Goal: Task Accomplishment & Management: Manage account settings

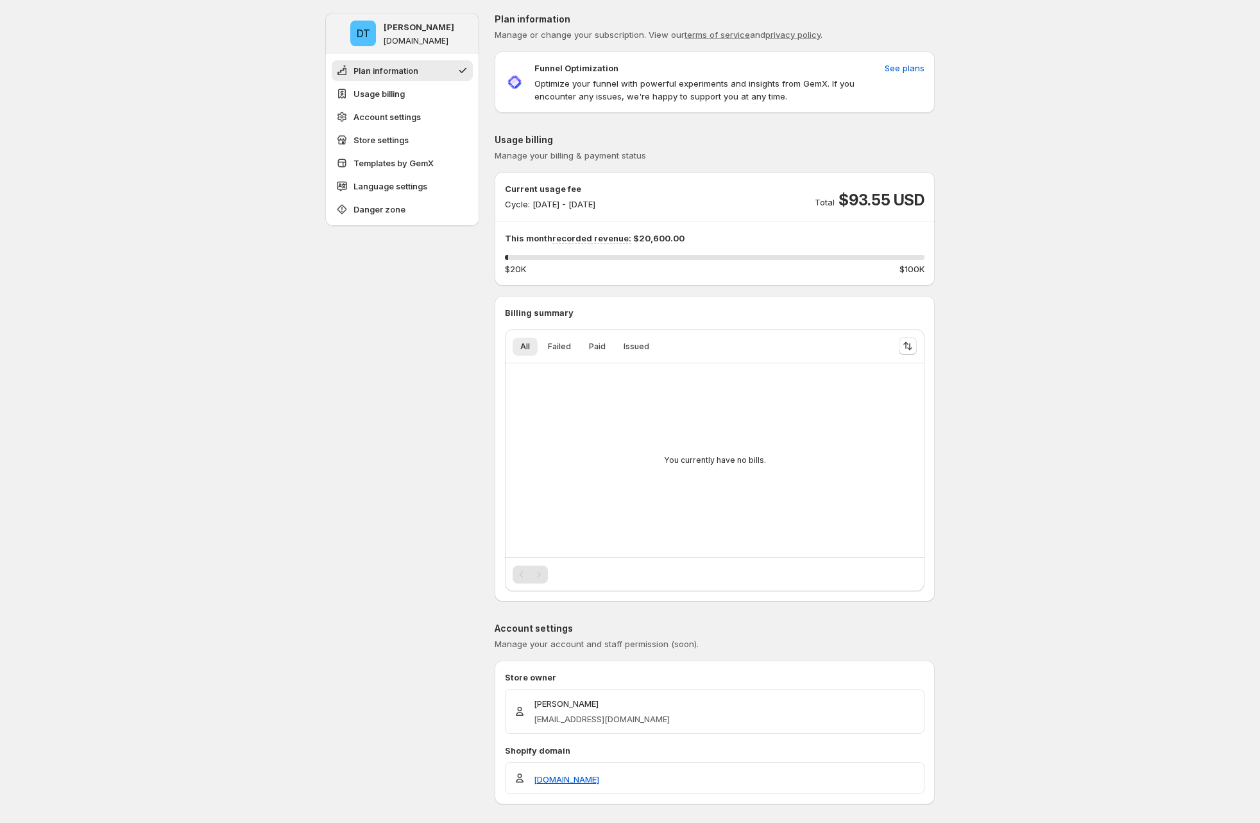
click at [879, 190] on span "$93.55 USD" at bounding box center [882, 200] width 86 height 21
click at [913, 68] on span "See plans" at bounding box center [905, 68] width 40 height 13
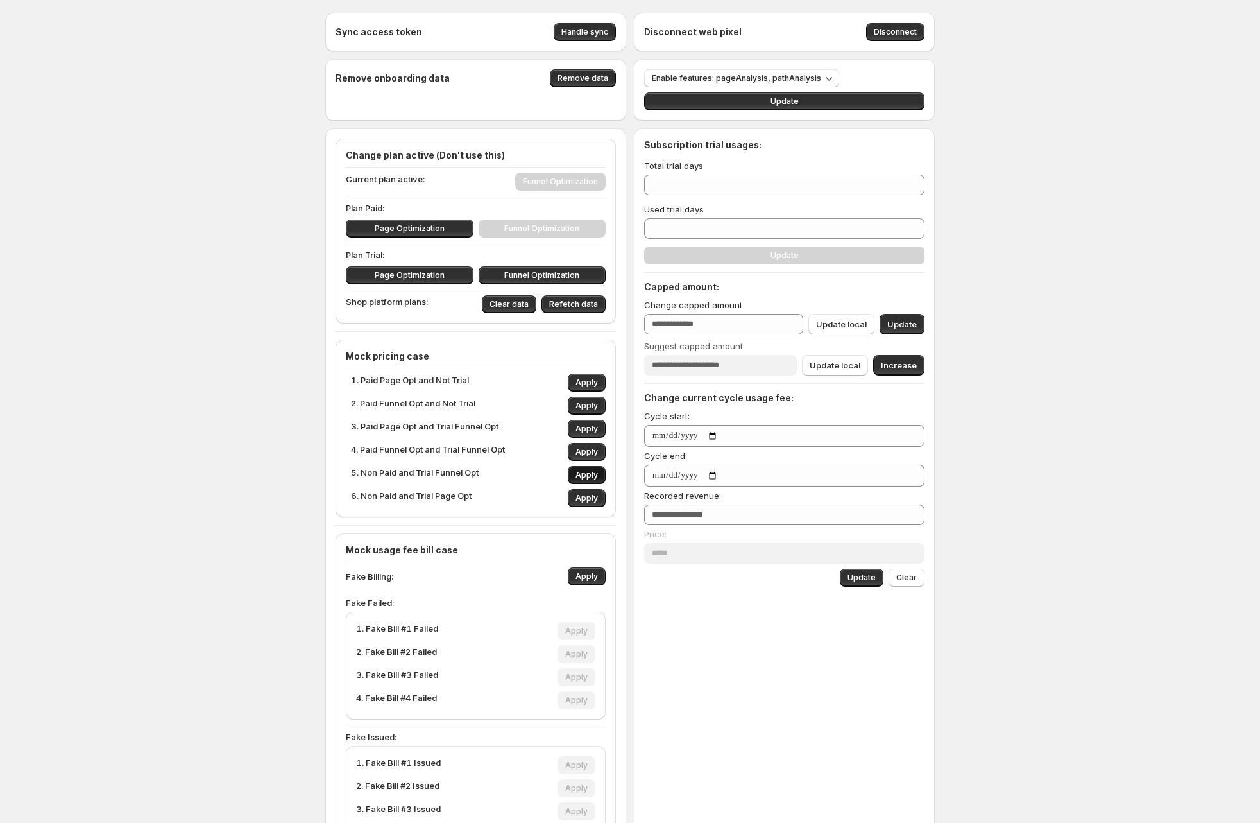
click at [584, 467] on button "Apply" at bounding box center [587, 475] width 38 height 18
type input "**"
type input "*"
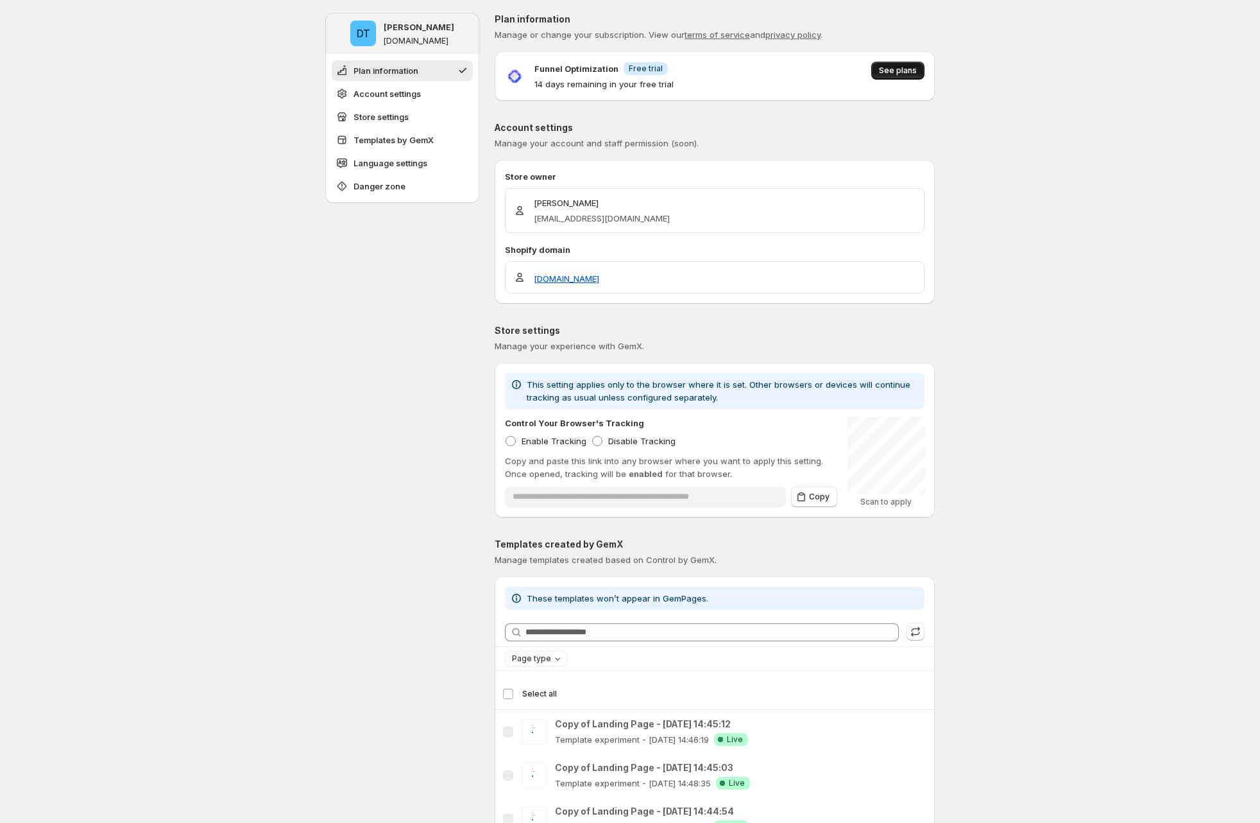
click at [904, 76] on button "See plans" at bounding box center [897, 71] width 53 height 18
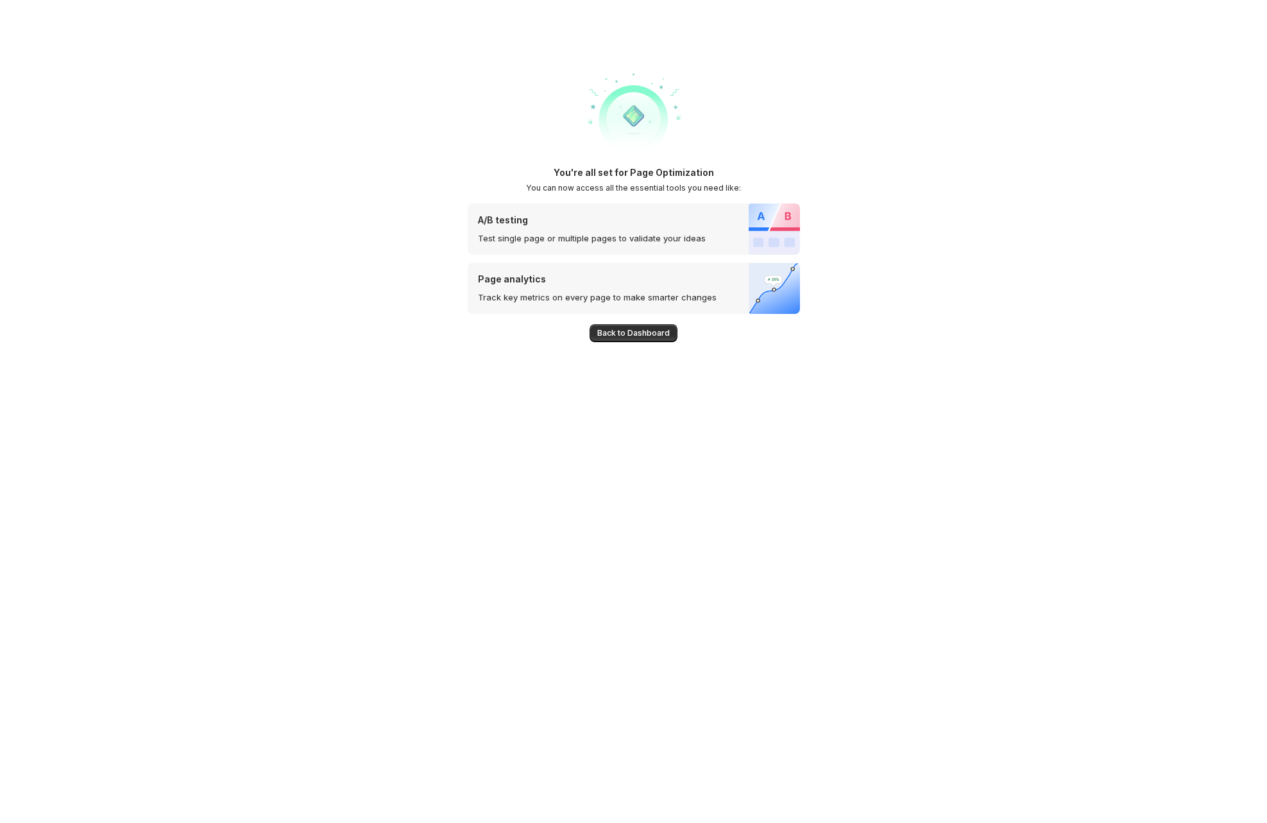
click at [633, 144] on img at bounding box center [634, 115] width 103 height 103
click at [641, 163] on img at bounding box center [634, 115] width 103 height 103
click at [630, 336] on span "Back to Dashboard" at bounding box center [633, 333] width 73 height 10
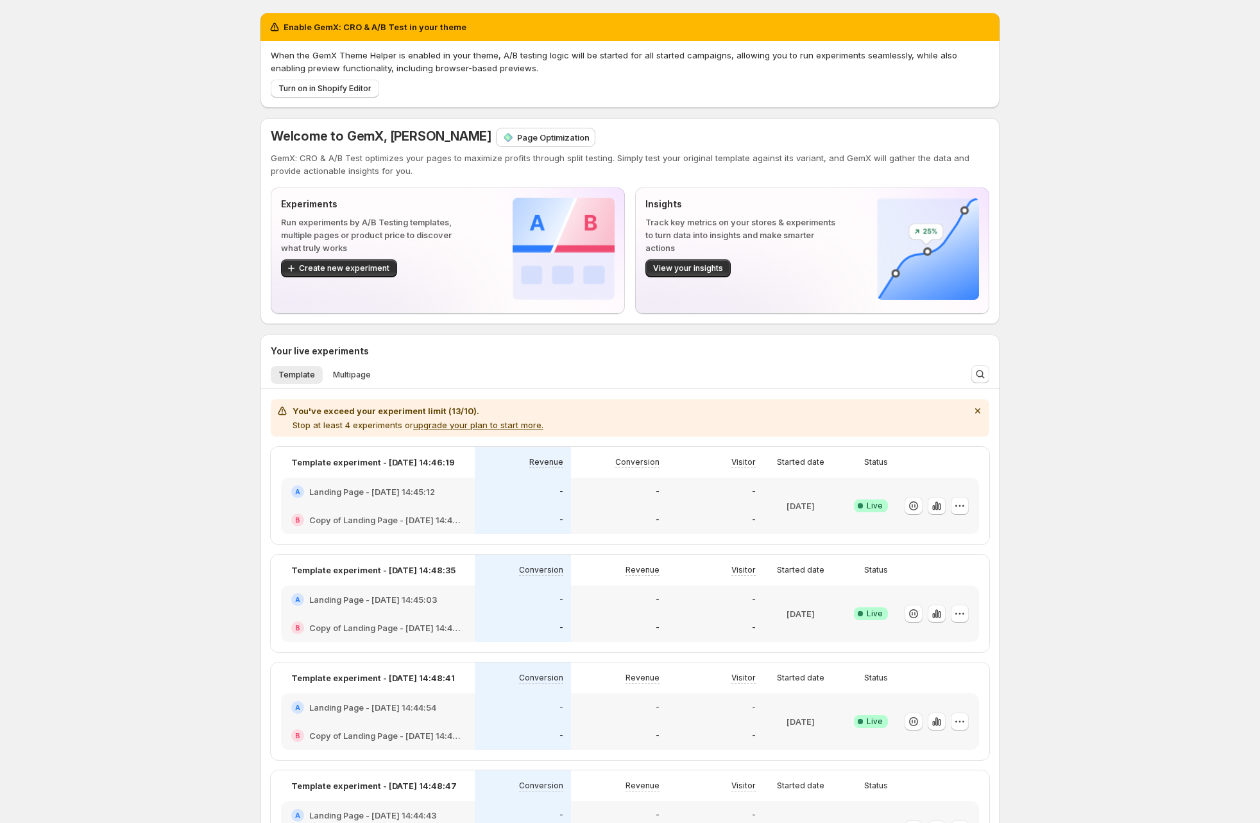
click at [159, 216] on div "Enable GemX: CRO & A/B Test in your theme When the GemX Theme Helper is enabled…" at bounding box center [630, 685] width 1260 height 1371
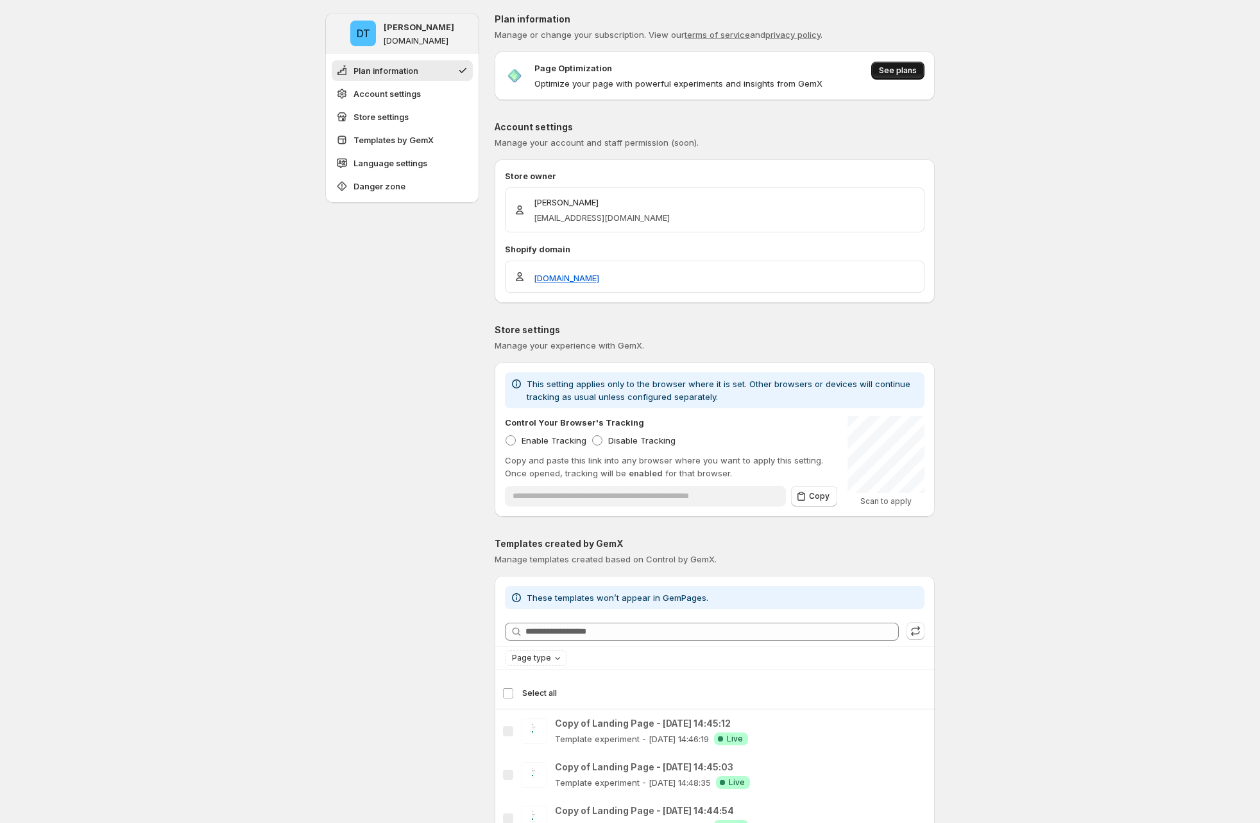
click at [893, 65] on button "See plans" at bounding box center [897, 71] width 53 height 18
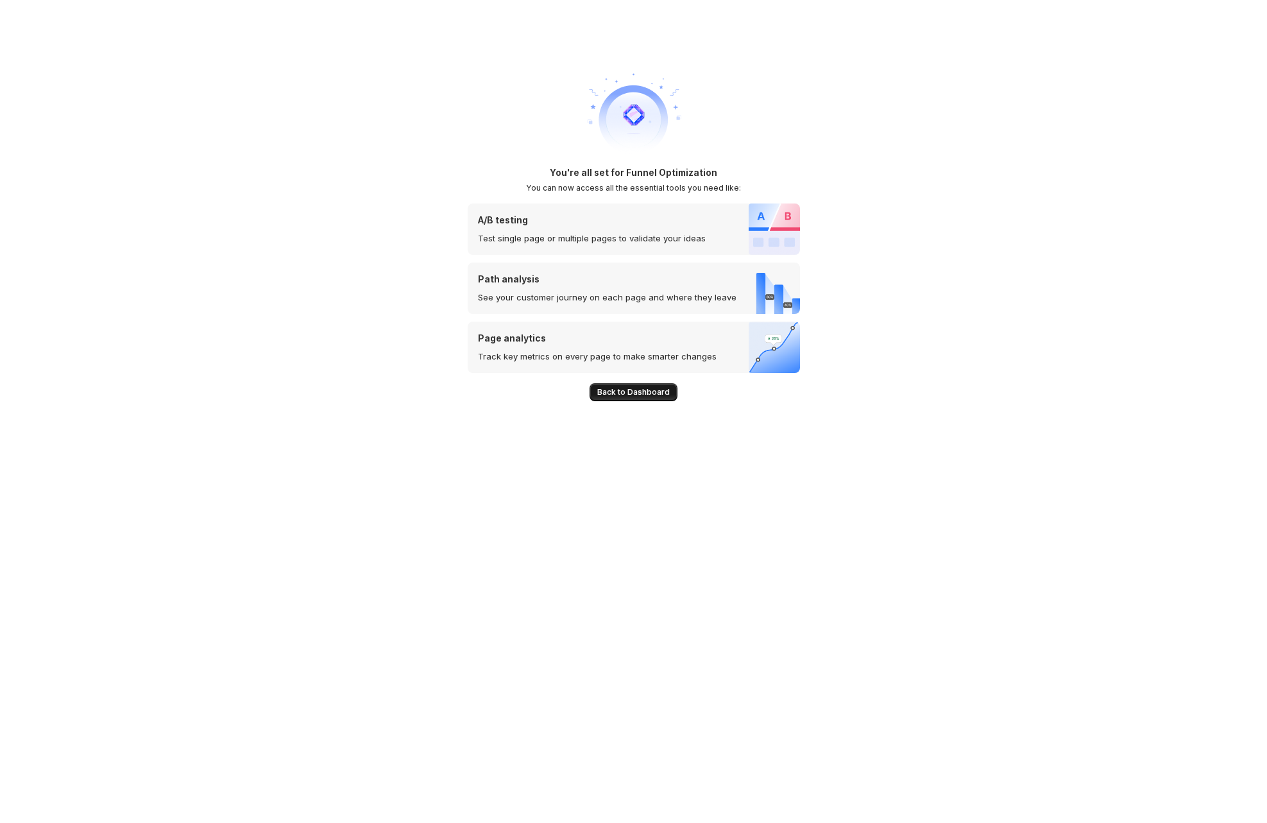
click at [538, 399] on button "Back to Dashboard" at bounding box center [634, 392] width 88 height 18
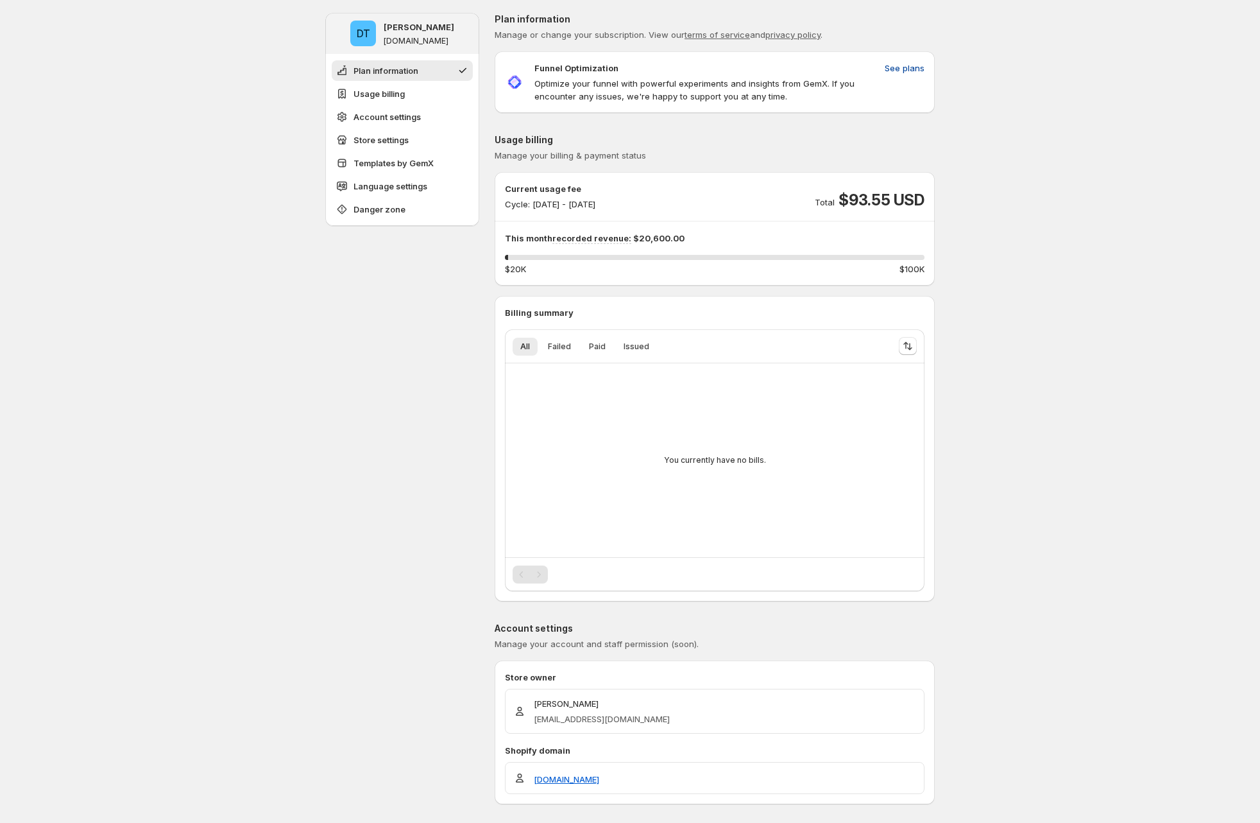
click at [538, 67] on span "See plans" at bounding box center [905, 68] width 40 height 13
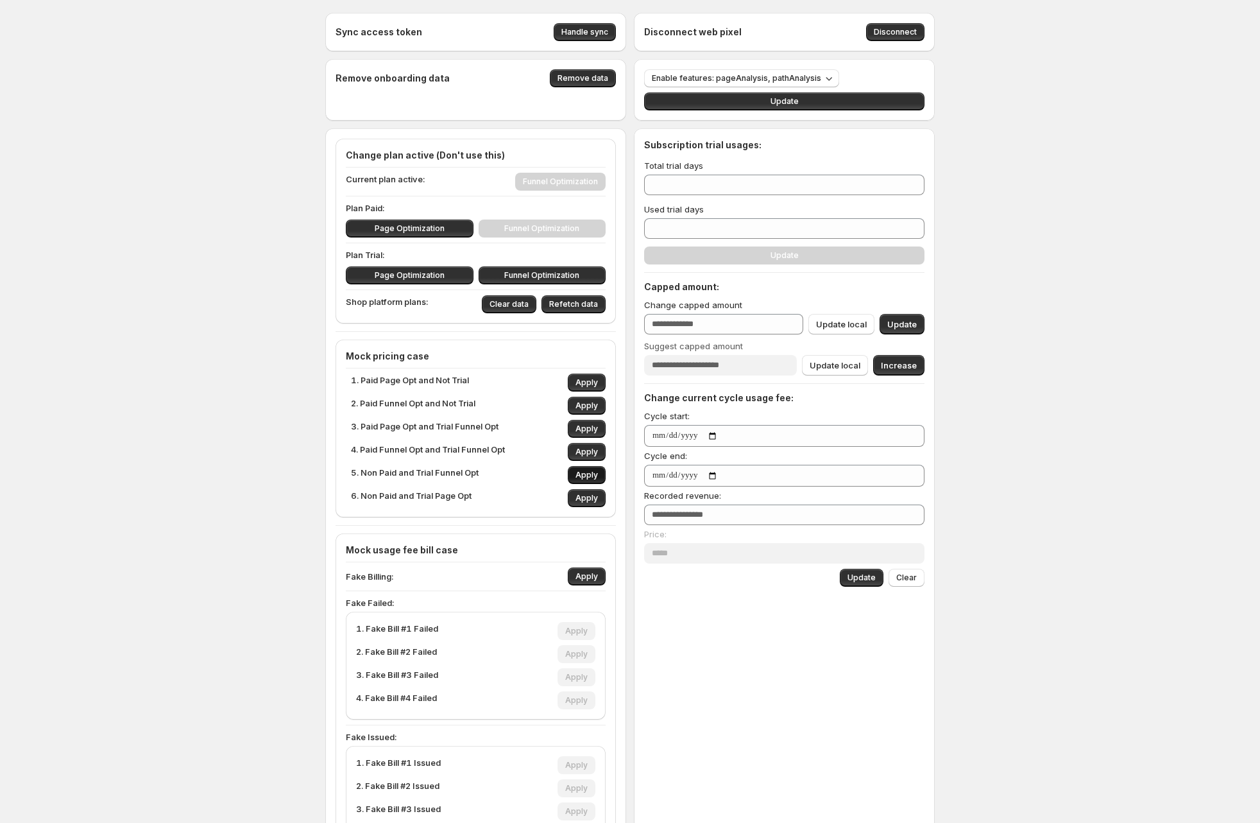
click at [538, 478] on span "Apply" at bounding box center [587, 475] width 22 height 10
type input "**"
type input "*"
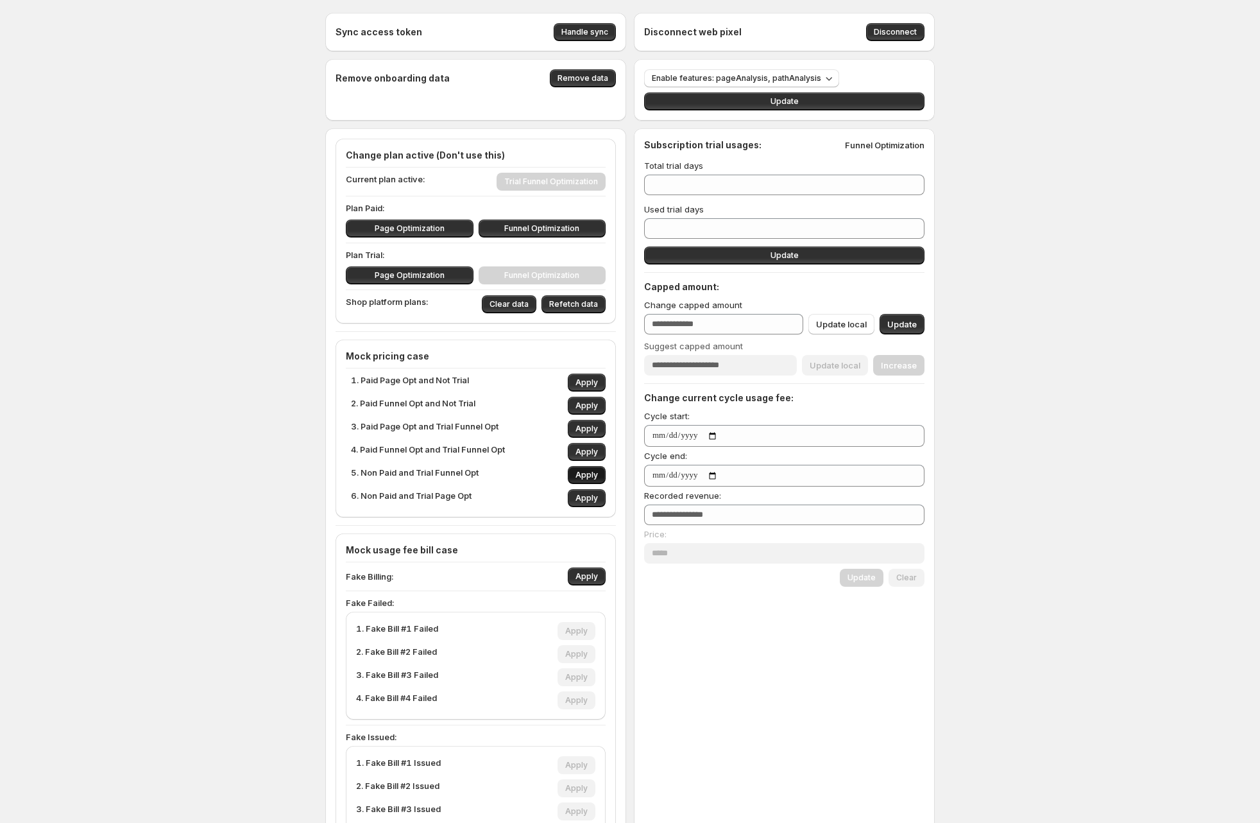
click at [538, 478] on span "Apply" at bounding box center [587, 475] width 22 height 10
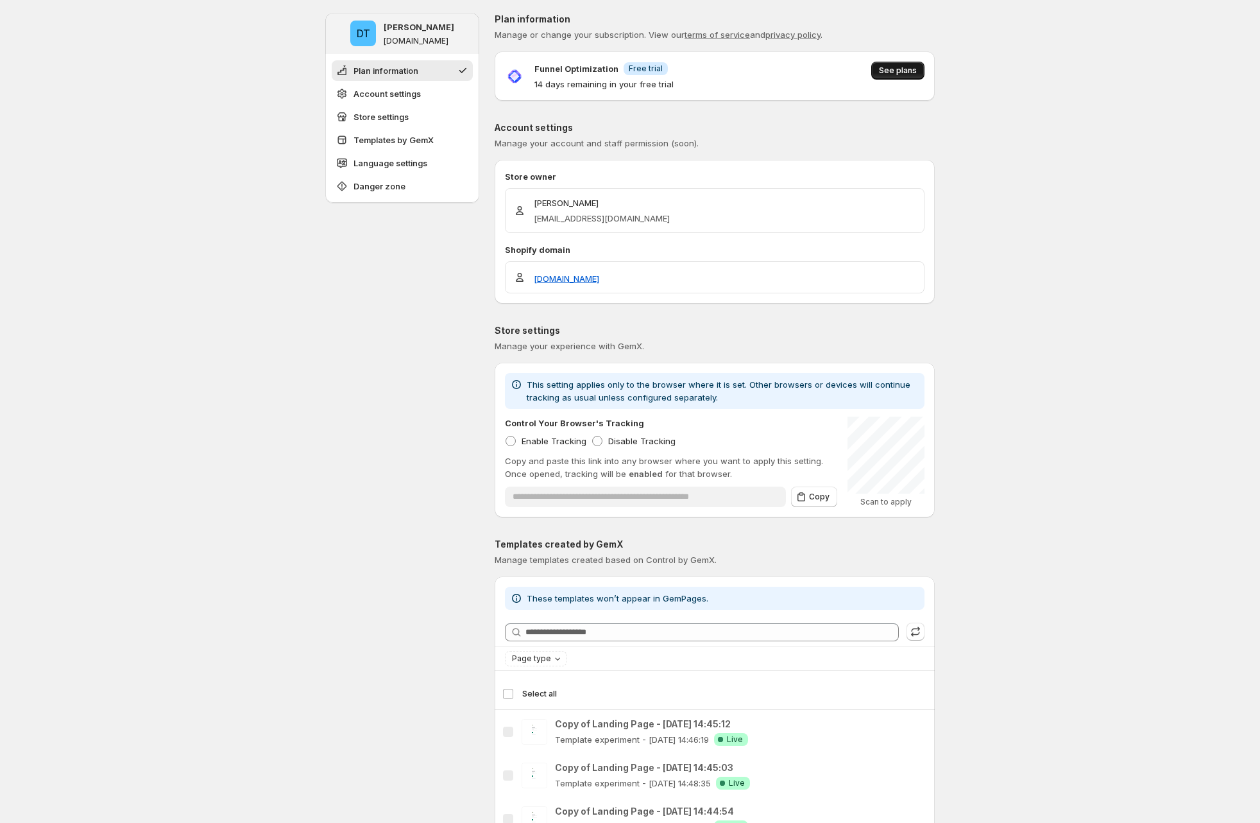
click at [538, 64] on button "See plans" at bounding box center [897, 71] width 53 height 18
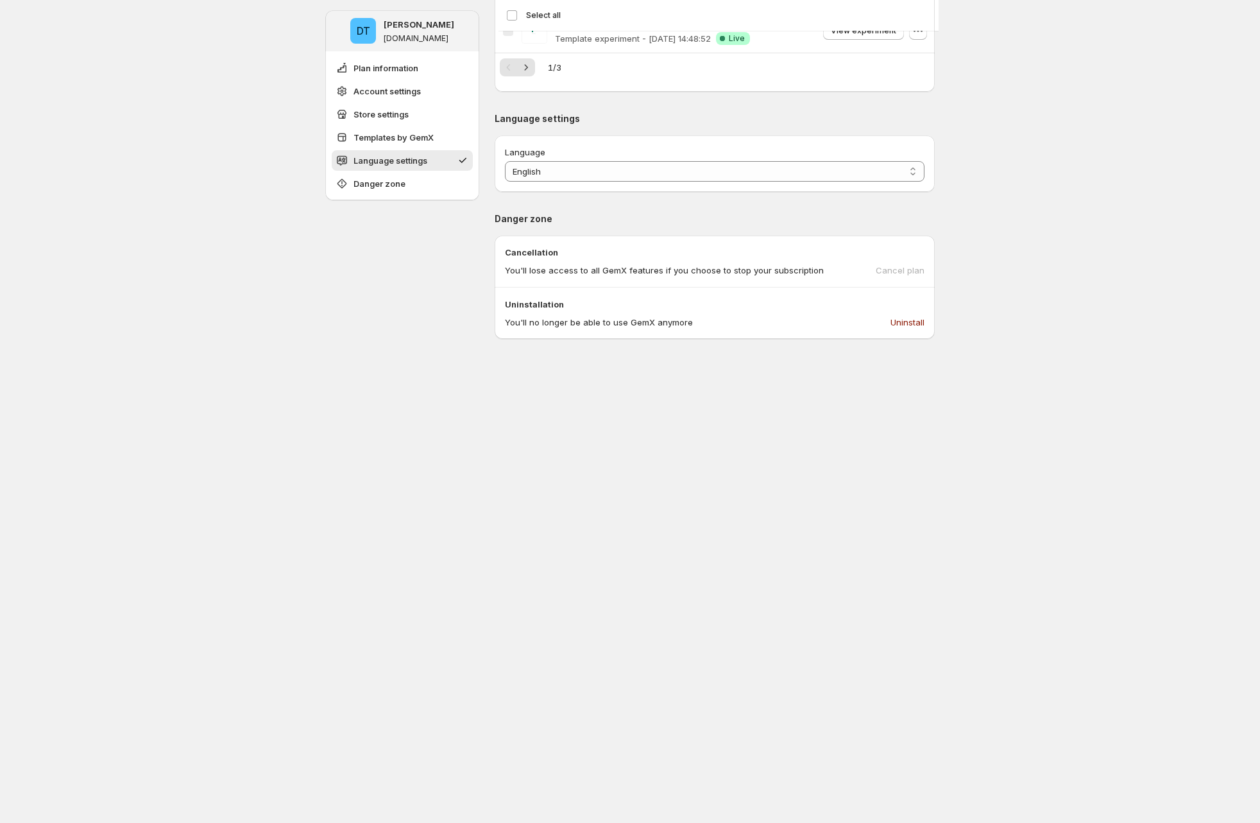
scroll to position [712, 0]
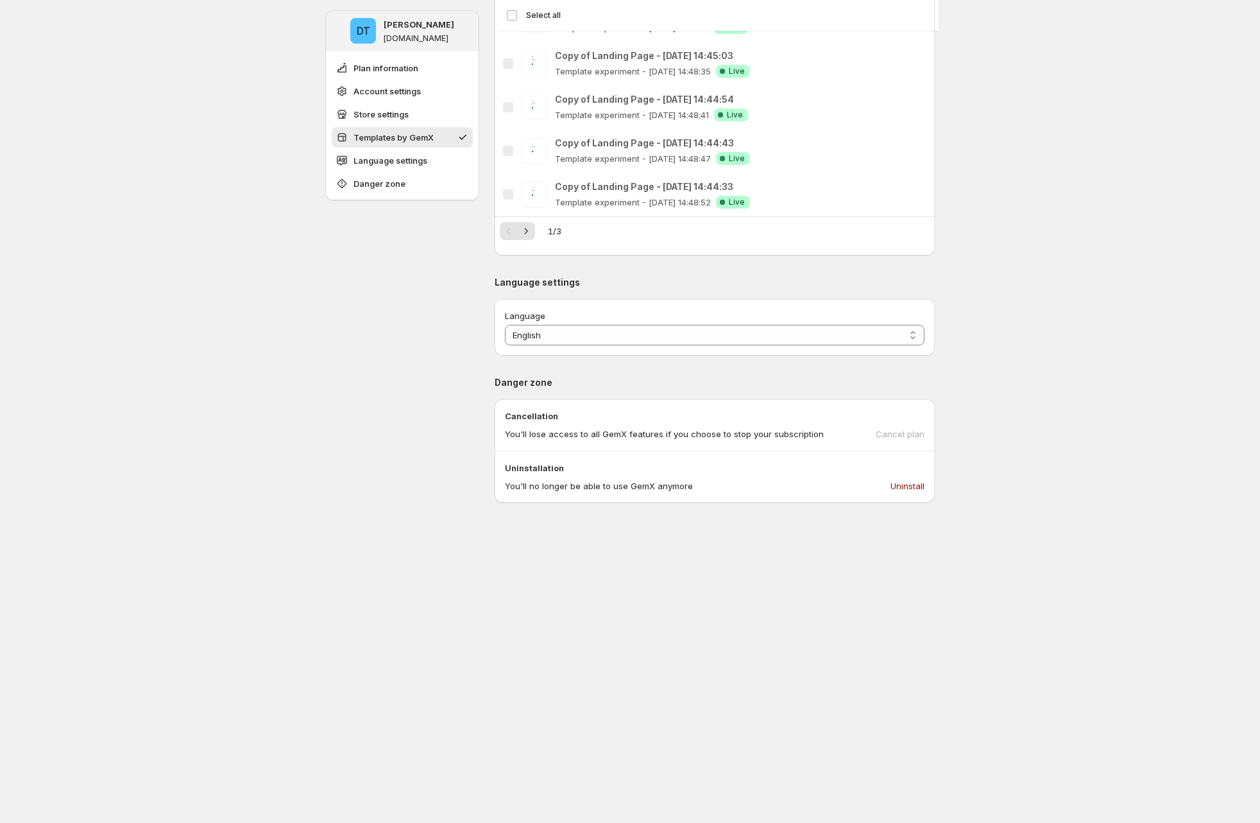
click at [538, 429] on div "Cancel plan" at bounding box center [900, 433] width 49 height 13
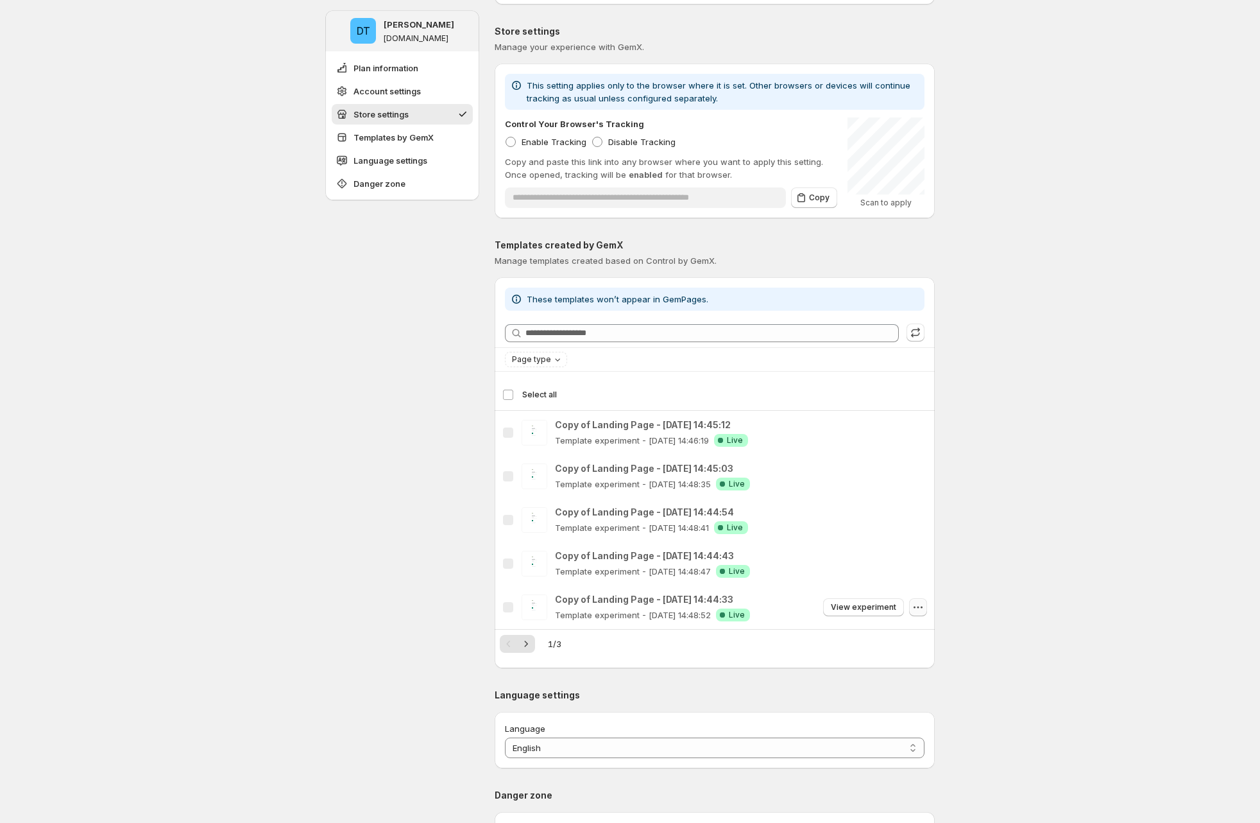
scroll to position [588, 0]
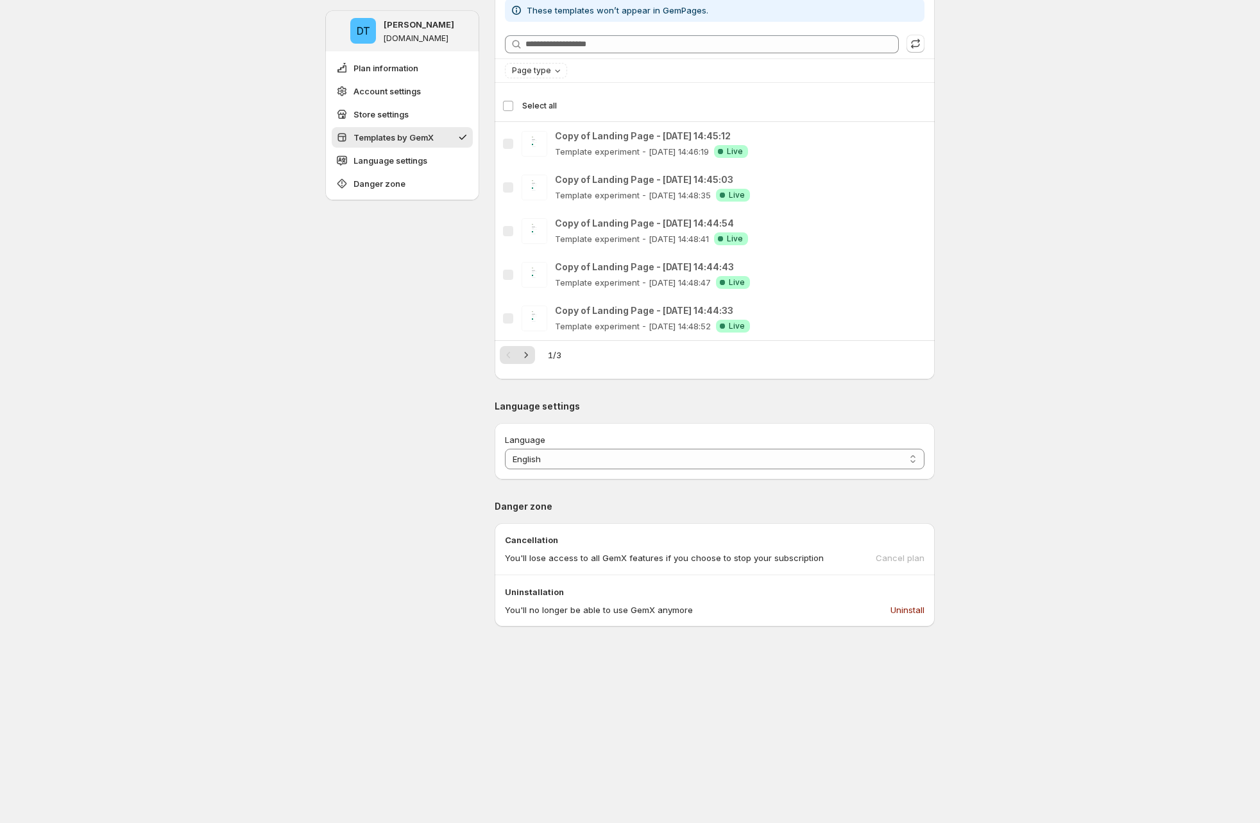
click at [538, 300] on div "**********" at bounding box center [630, 368] width 1260 height 1912
click at [538, 609] on span "Uninstall" at bounding box center [908, 609] width 34 height 13
click at [538, 106] on div "**********" at bounding box center [630, 368] width 1260 height 1912
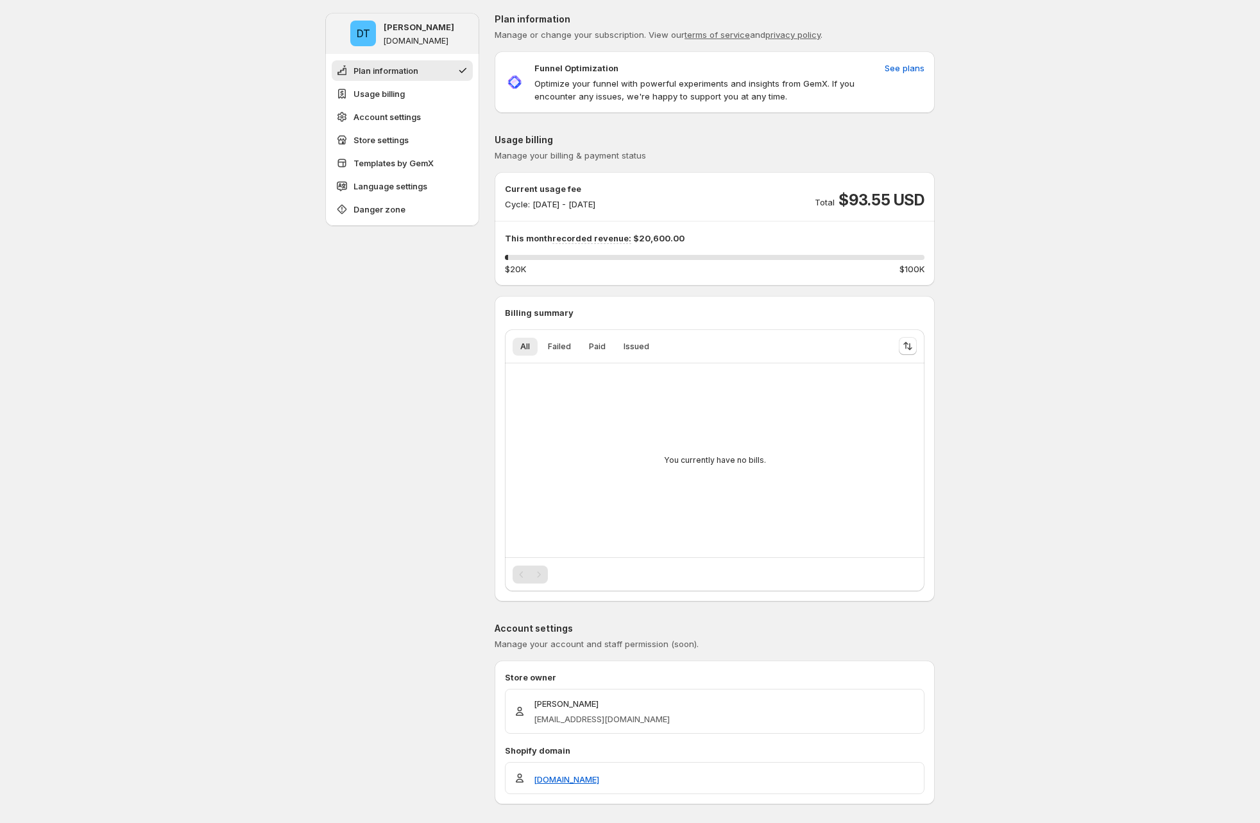
click at [583, 209] on p "Cycle: [DATE] - [DATE]" at bounding box center [550, 204] width 90 height 13
click at [575, 210] on div at bounding box center [575, 210] width 0 height 0
click at [696, 191] on div "Current usage fee Cycle: Aug 29, 2025 - Aug 31, 2025 Total $93.55 USD" at bounding box center [715, 196] width 420 height 28
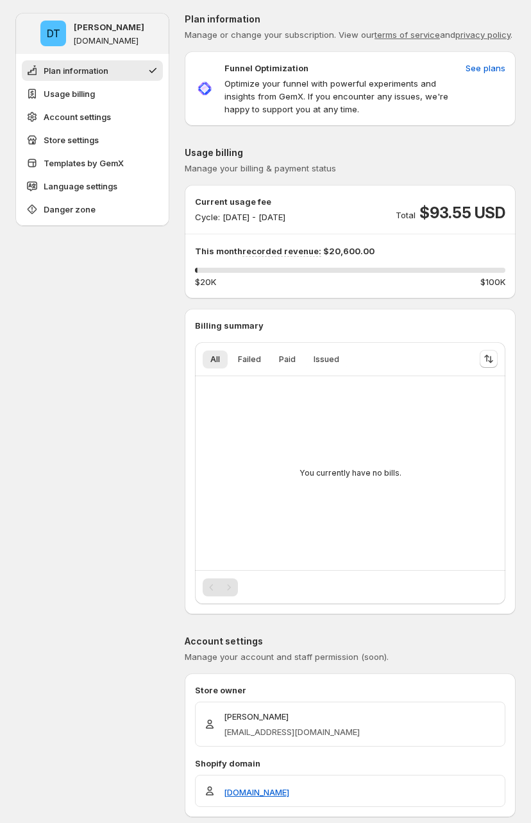
click at [357, 191] on div "Current usage fee Cycle: [DATE] - [DATE] Total $93.55 USD This month recorded r…" at bounding box center [350, 242] width 331 height 114
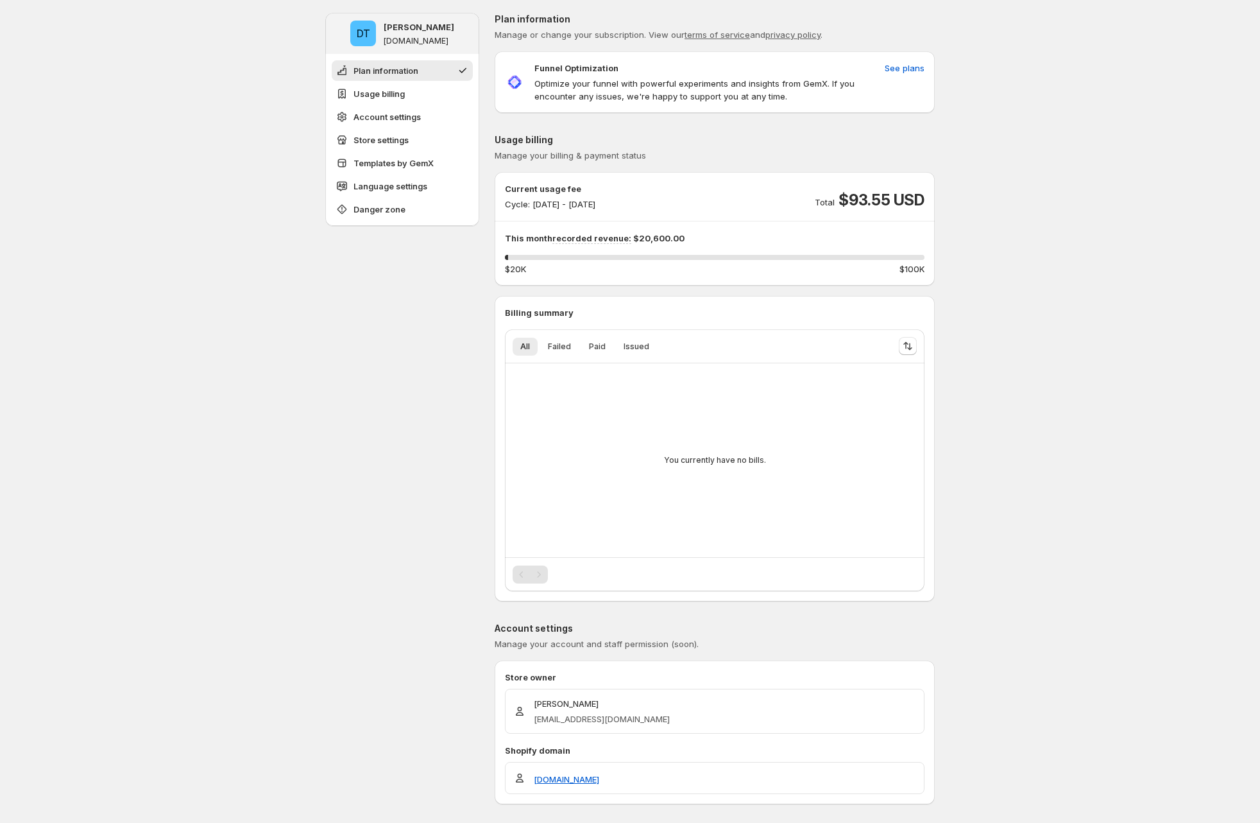
click at [538, 172] on div "Current usage fee Cycle: [DATE] - [DATE] Total $93.55 USD This month recorded r…" at bounding box center [715, 229] width 440 height 114
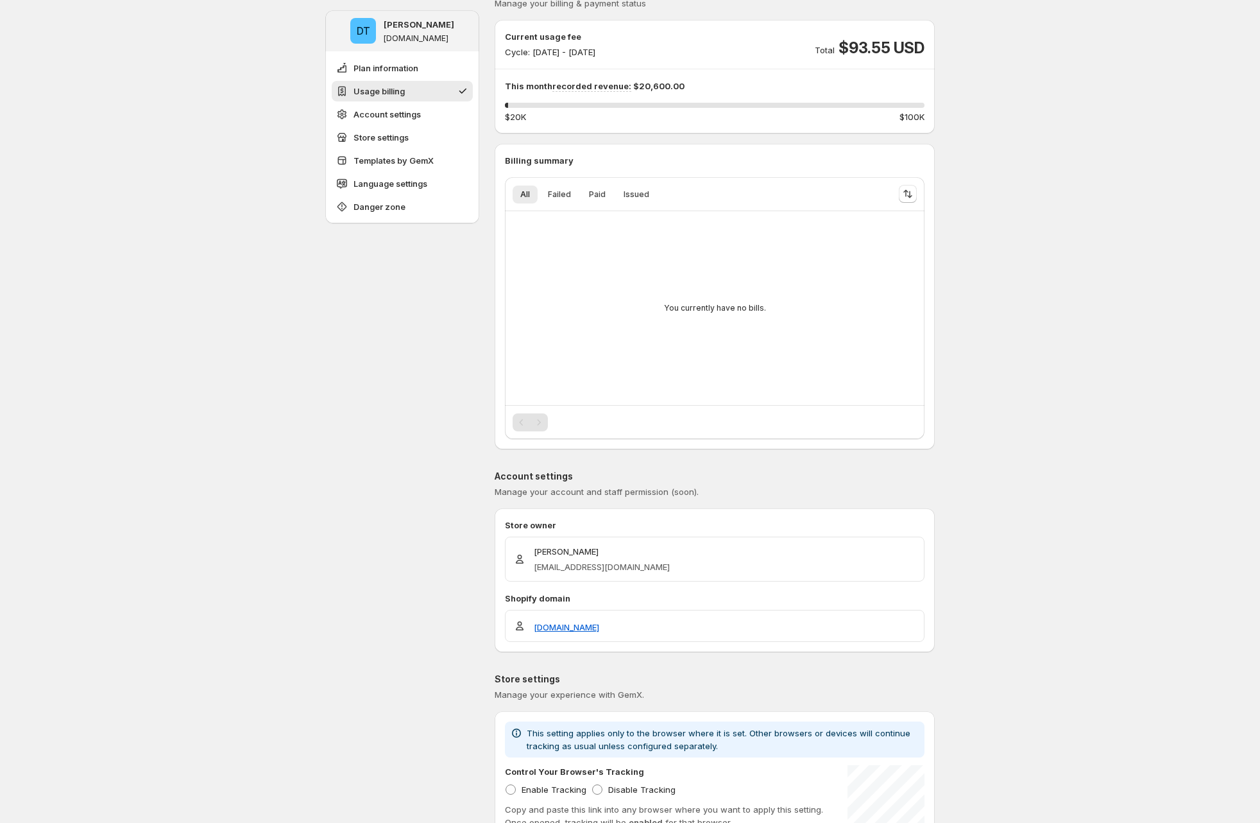
scroll to position [144, 0]
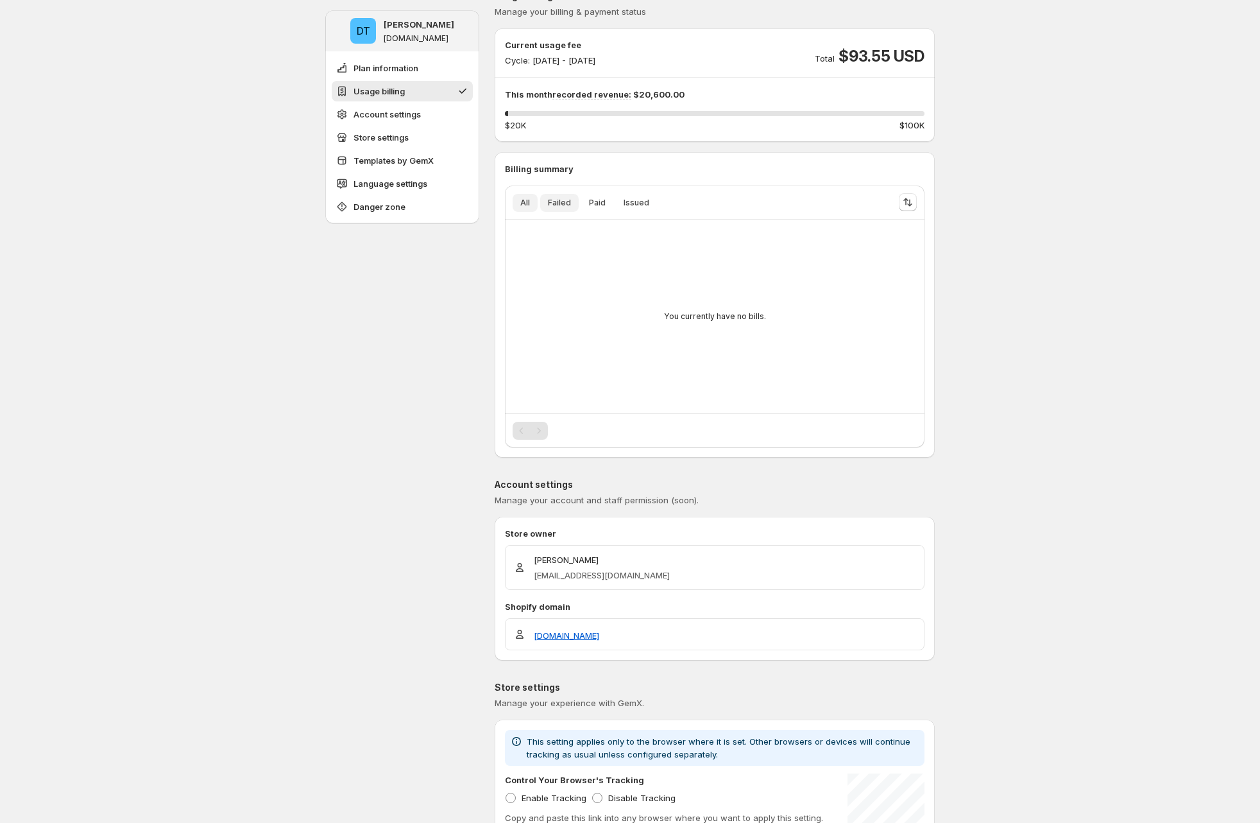
click at [538, 203] on span "Failed" at bounding box center [559, 203] width 23 height 10
click at [538, 205] on span "Paid" at bounding box center [597, 203] width 17 height 10
click at [538, 204] on span "Issued" at bounding box center [637, 203] width 26 height 10
